Goal: Information Seeking & Learning: Understand process/instructions

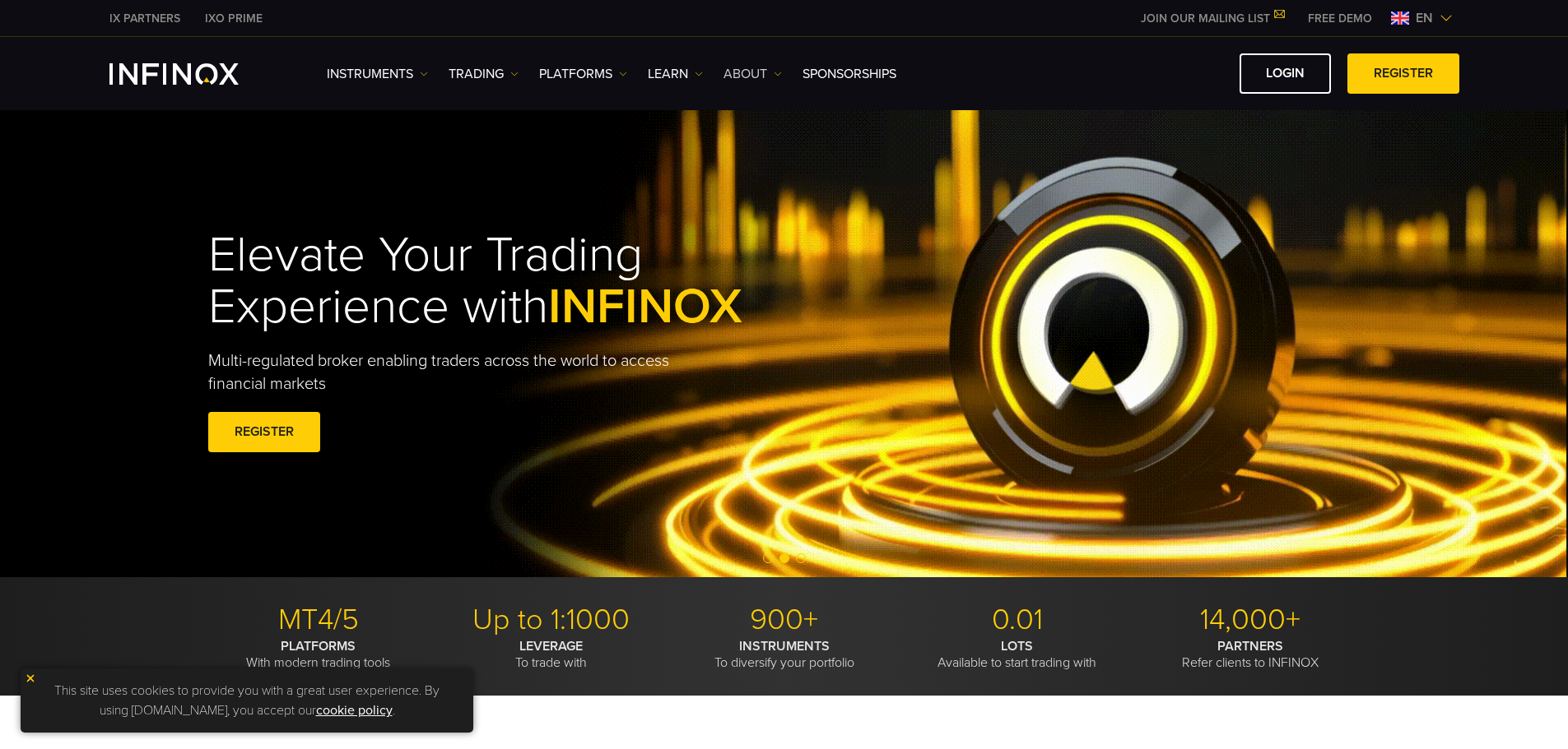
click at [781, 70] on img at bounding box center [777, 73] width 8 height 8
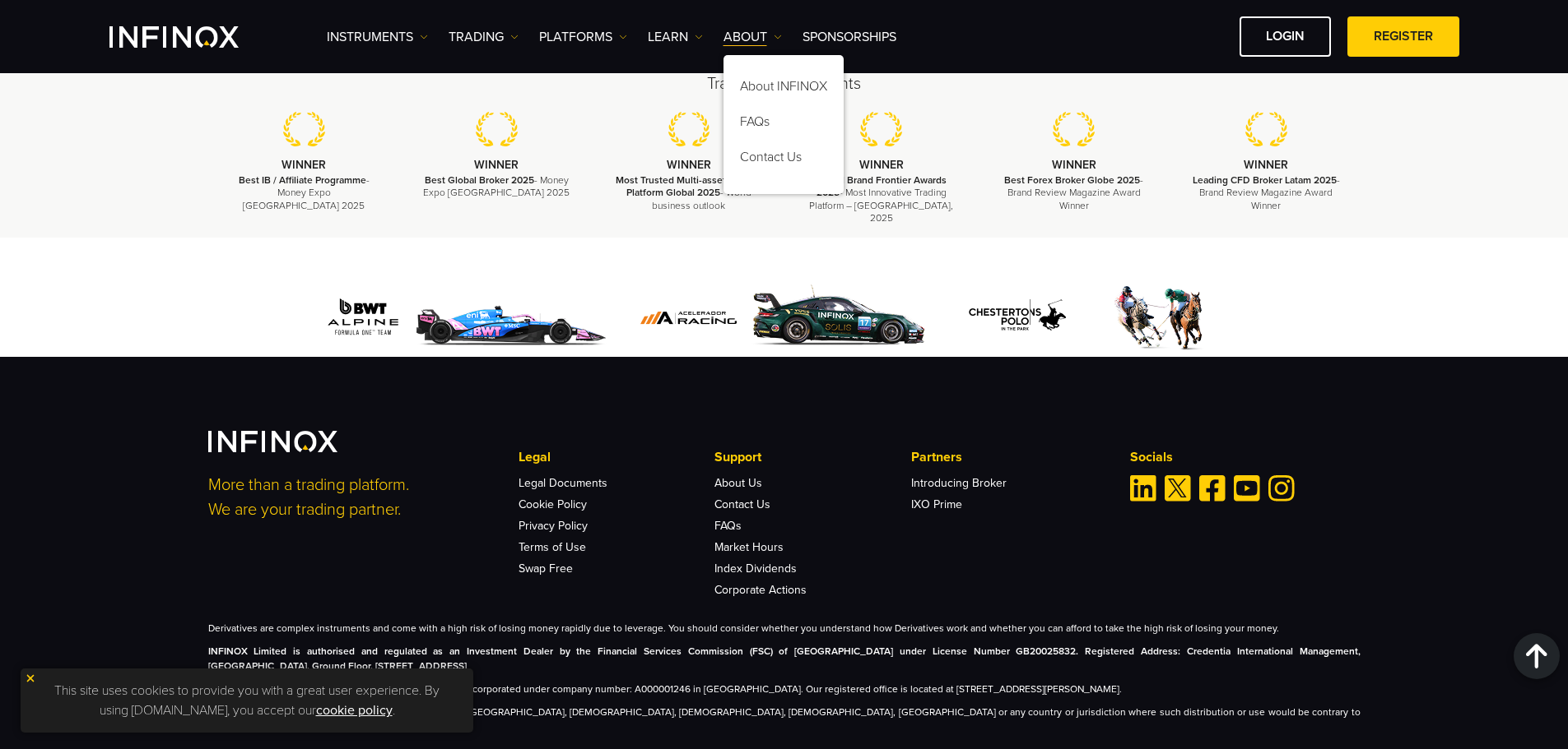
scroll to position [4935, 0]
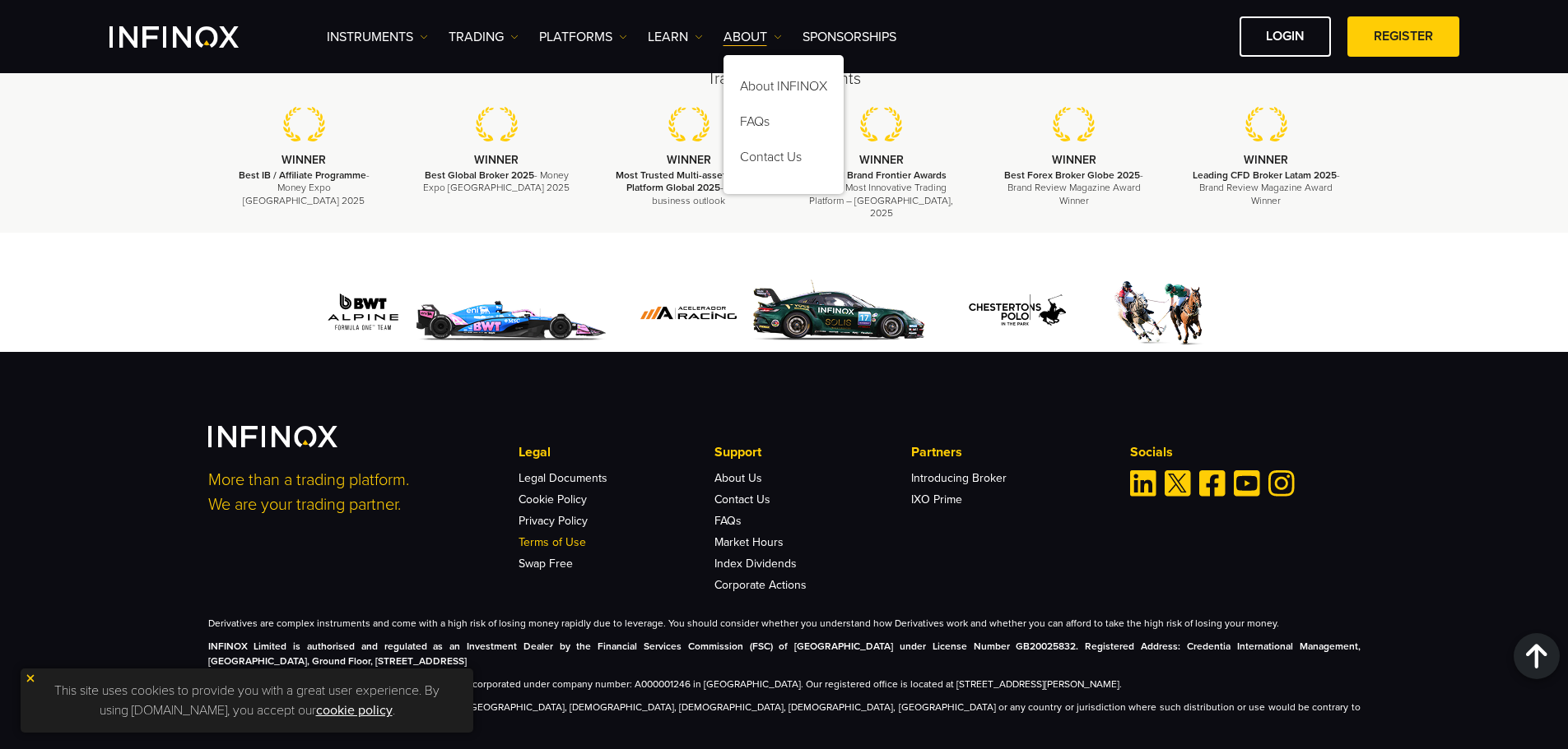
click at [563, 549] on link "Terms of Use" at bounding box center [552, 542] width 67 height 14
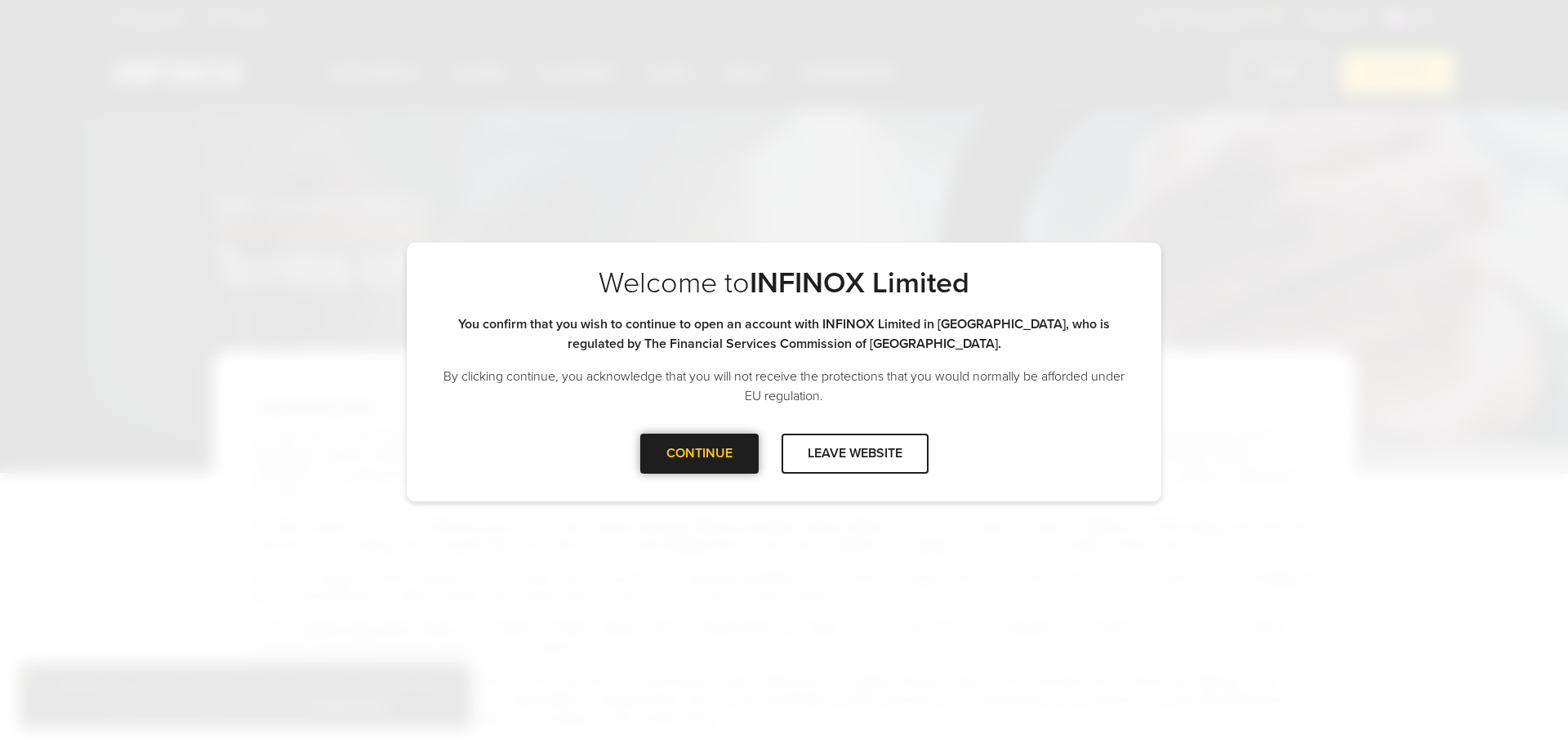
click at [699, 454] on div at bounding box center [699, 454] width 0 height 0
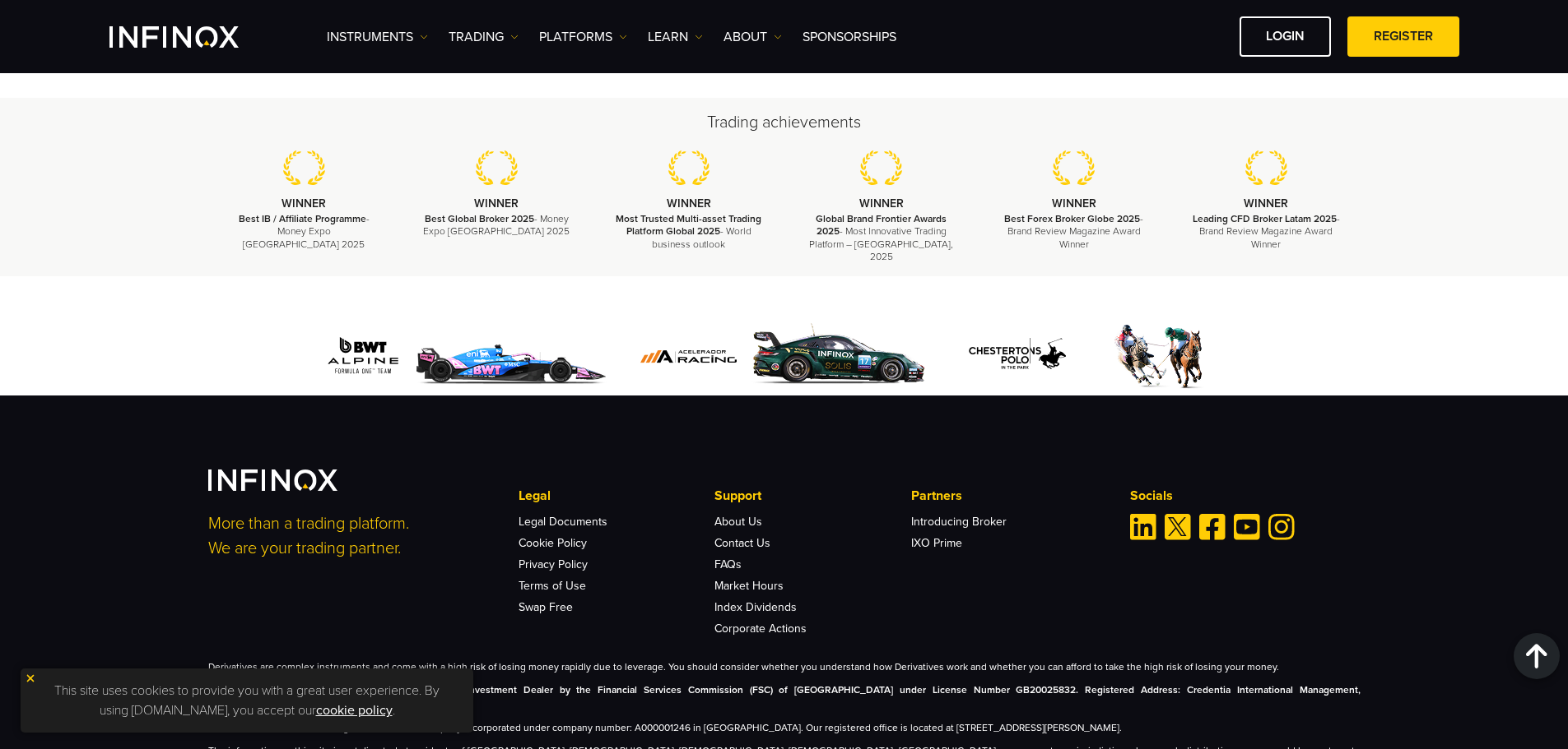
scroll to position [4849, 0]
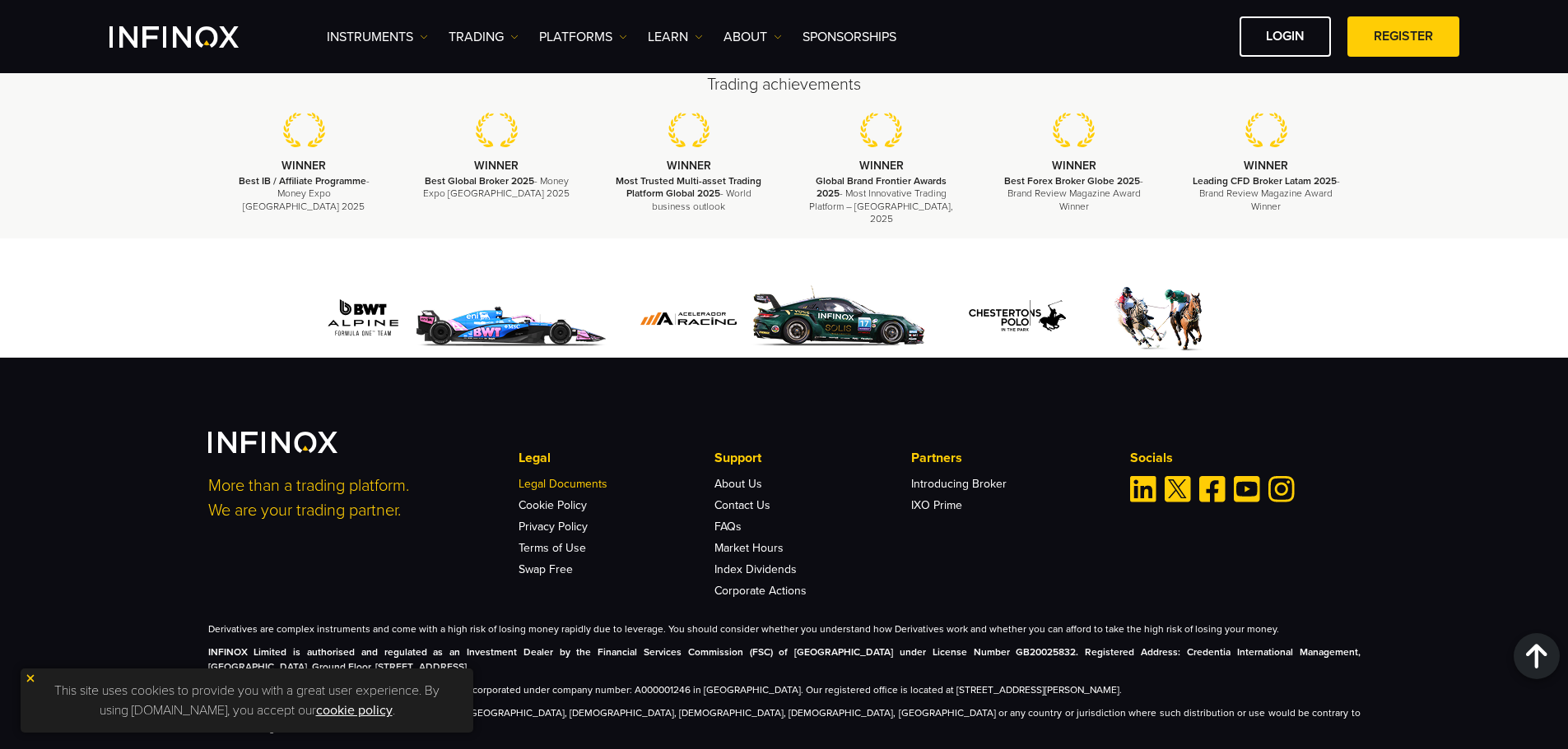
click at [584, 477] on link "Legal Documents" at bounding box center [563, 484] width 89 height 14
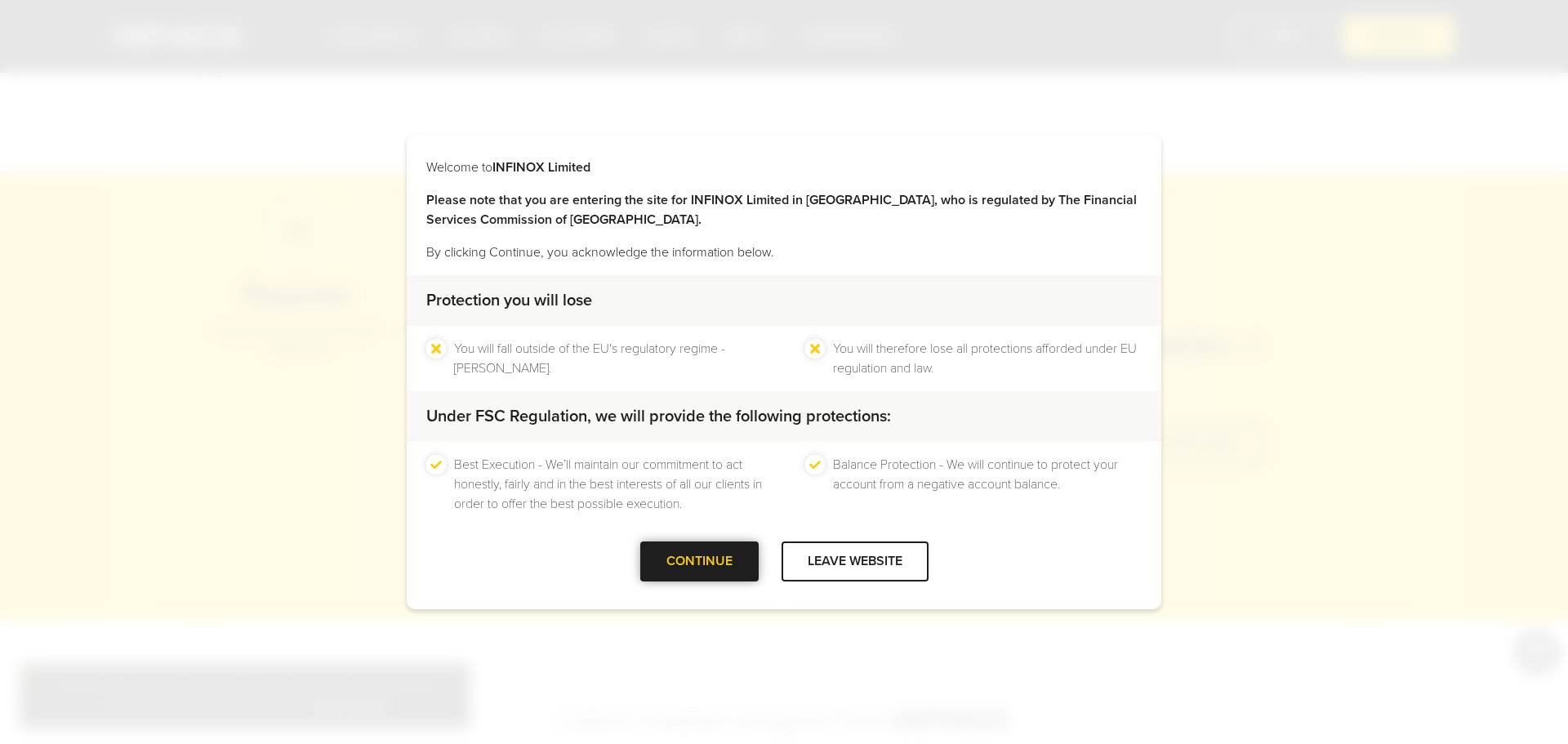
click at [699, 562] on div at bounding box center [699, 562] width 0 height 0
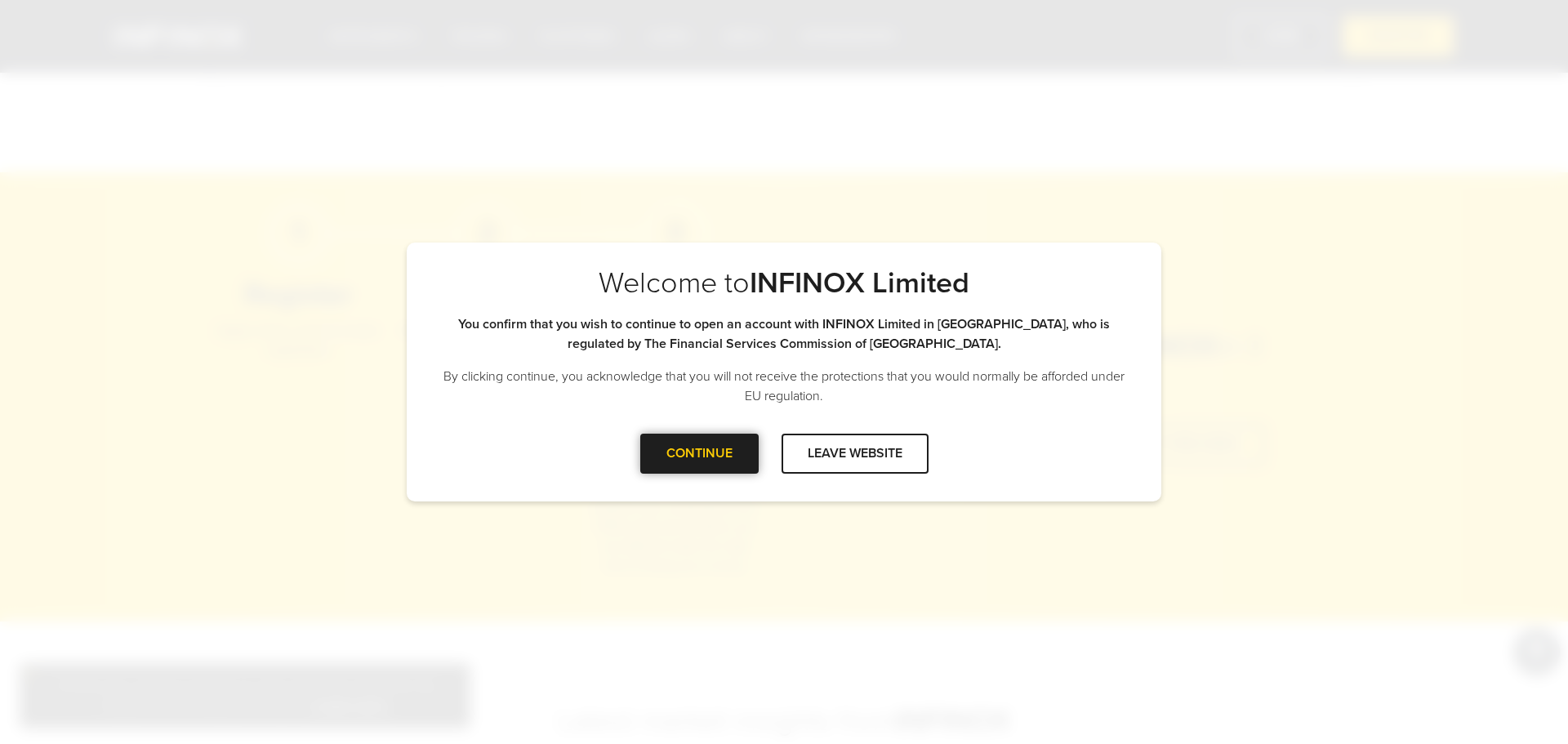
click at [718, 468] on div "CONTINUE" at bounding box center [699, 454] width 119 height 40
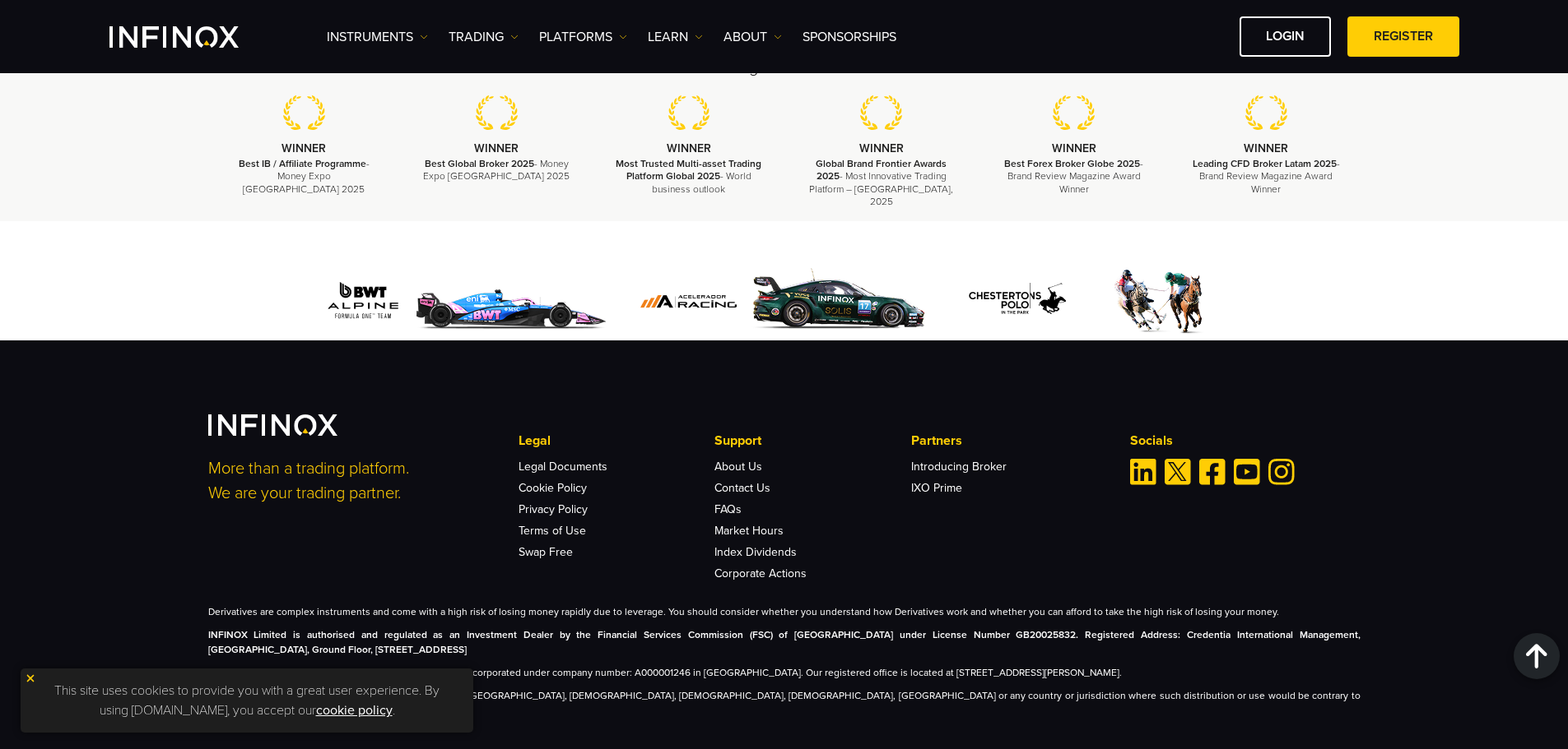
scroll to position [2663, 0]
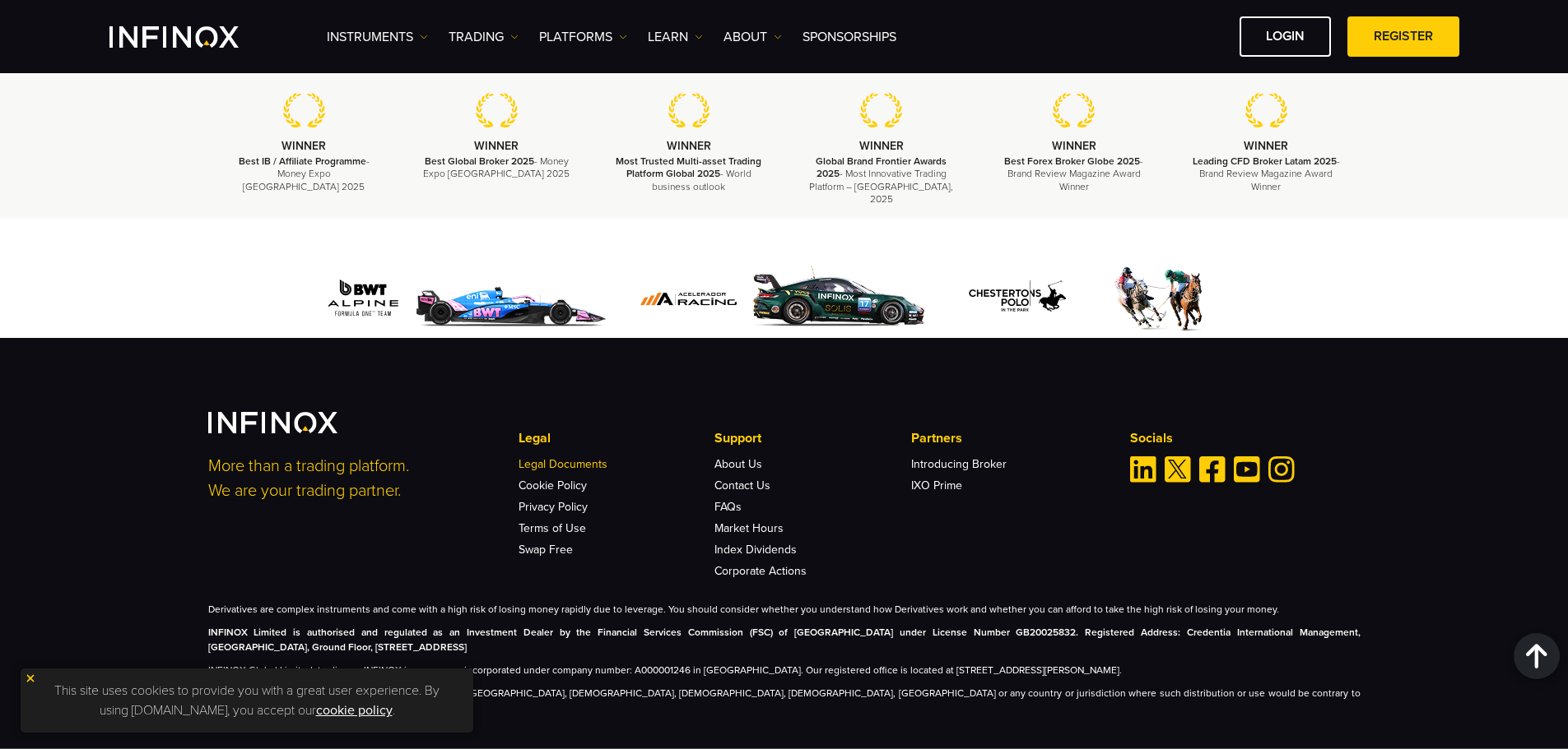
click at [565, 457] on link "Legal Documents" at bounding box center [563, 464] width 89 height 14
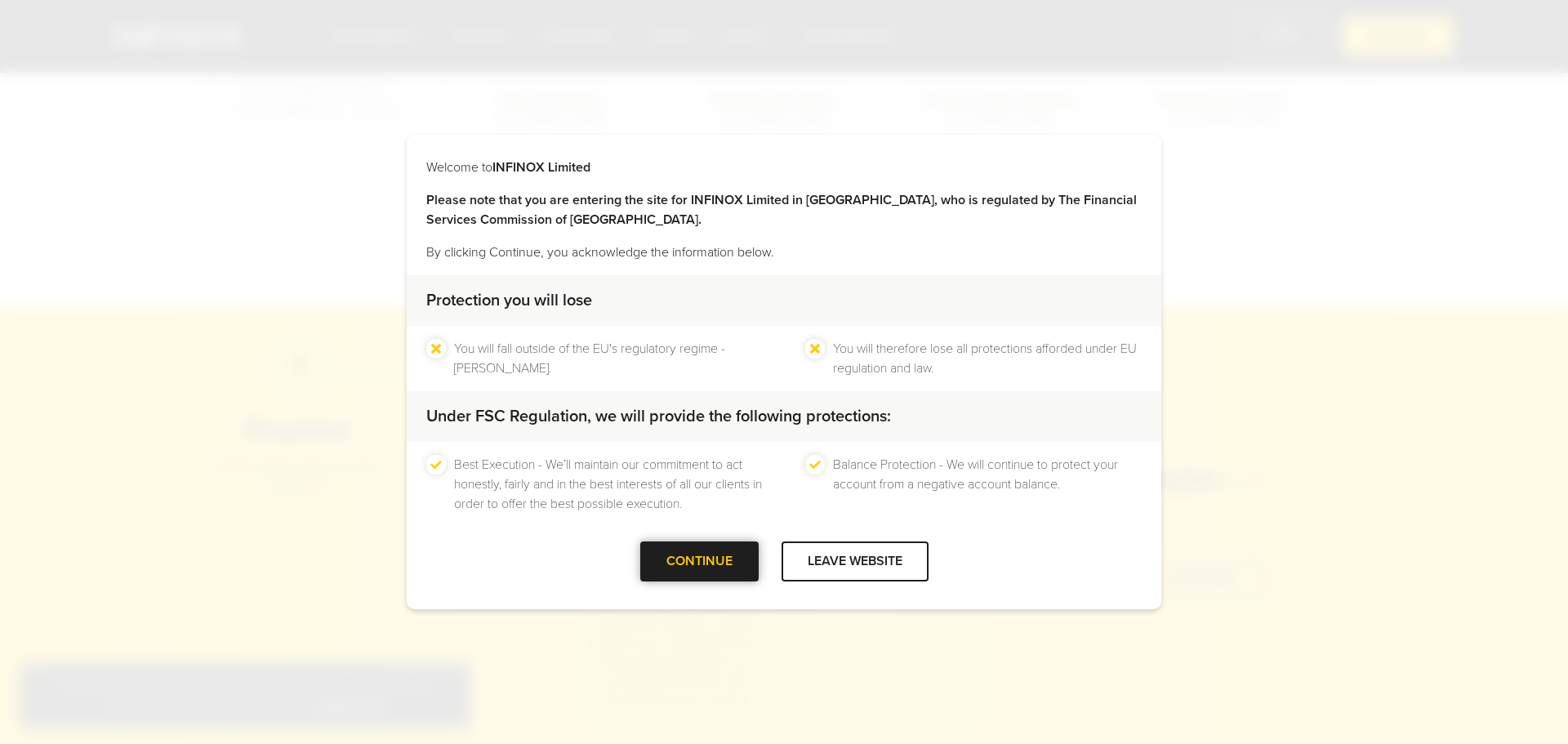
click at [738, 560] on div "CONTINUE" at bounding box center [699, 562] width 119 height 40
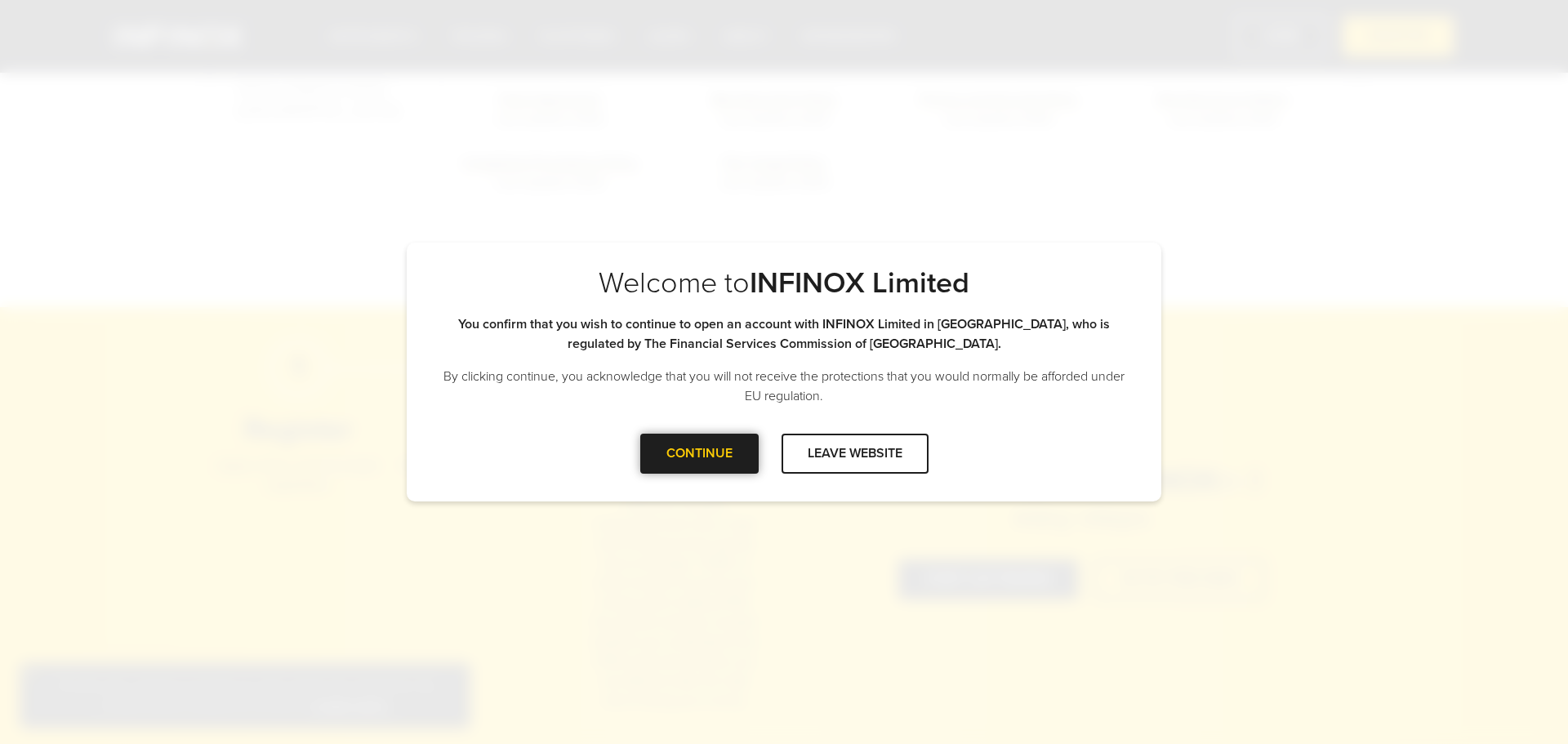
click at [712, 473] on div "CONTINUE" at bounding box center [699, 454] width 119 height 40
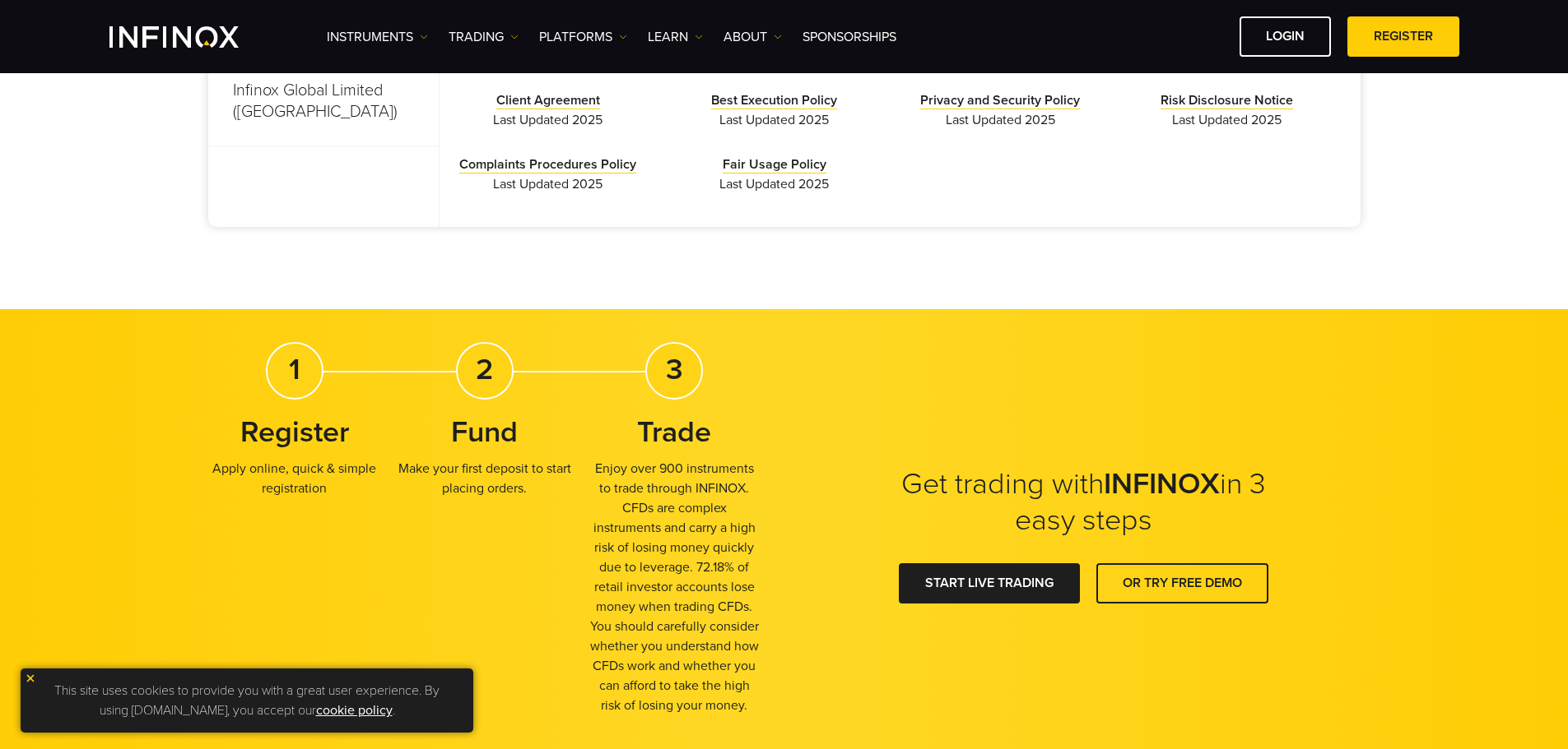
scroll to position [576, 0]
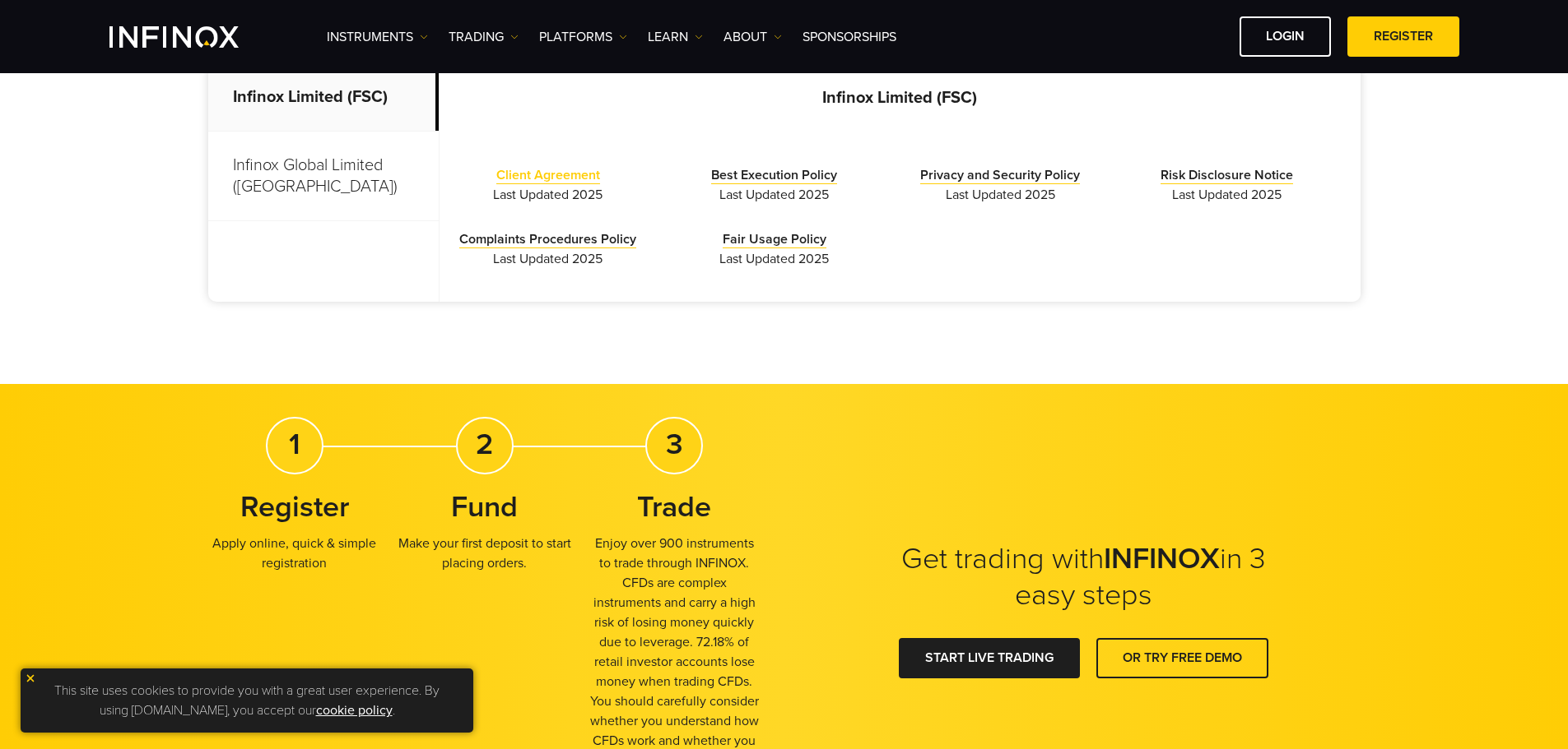
click at [548, 171] on link "Client Agreement" at bounding box center [548, 175] width 104 height 17
